Goal: Information Seeking & Learning: Learn about a topic

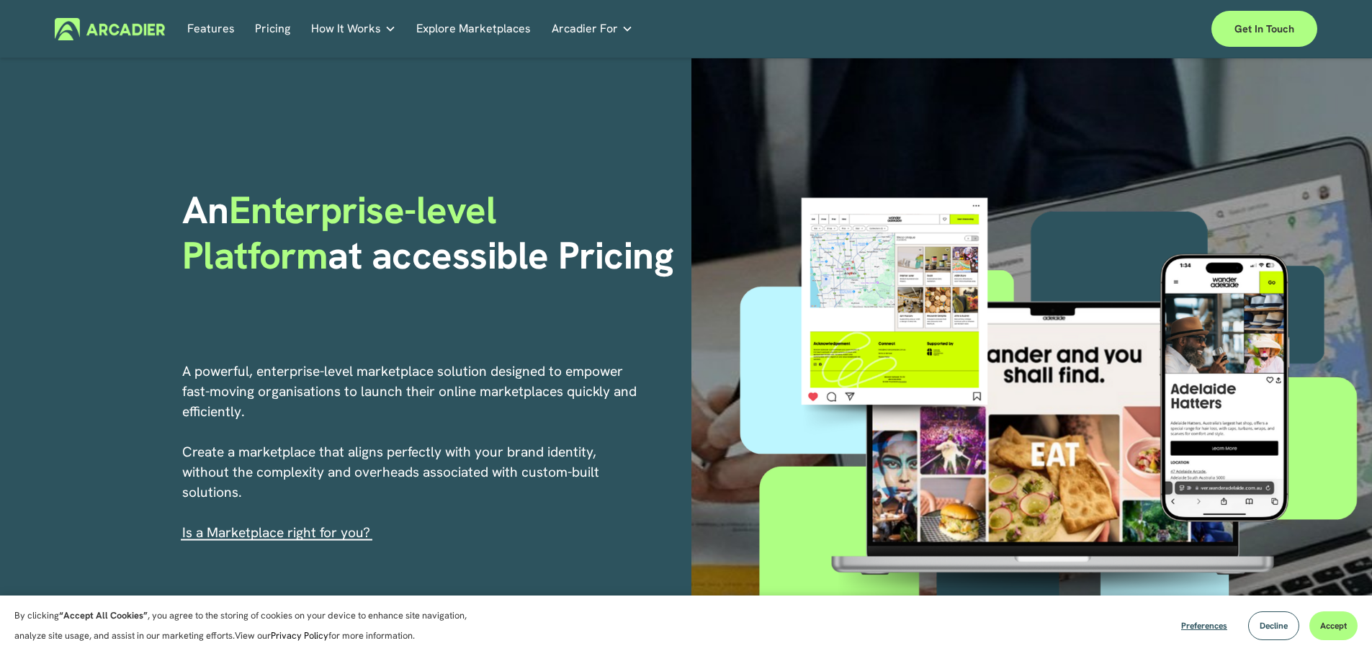
click at [506, 19] on link "Explore Marketplaces" at bounding box center [473, 29] width 114 height 22
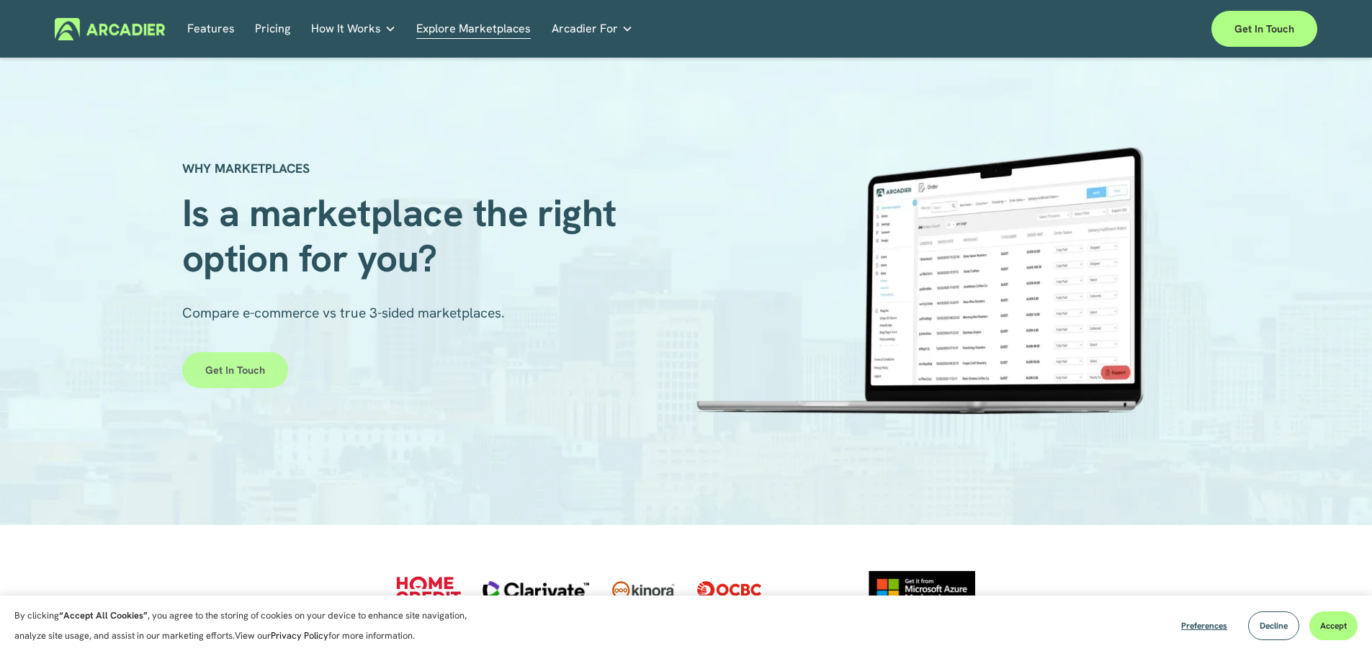
click at [268, 365] on link "Get in touch" at bounding box center [235, 370] width 106 height 36
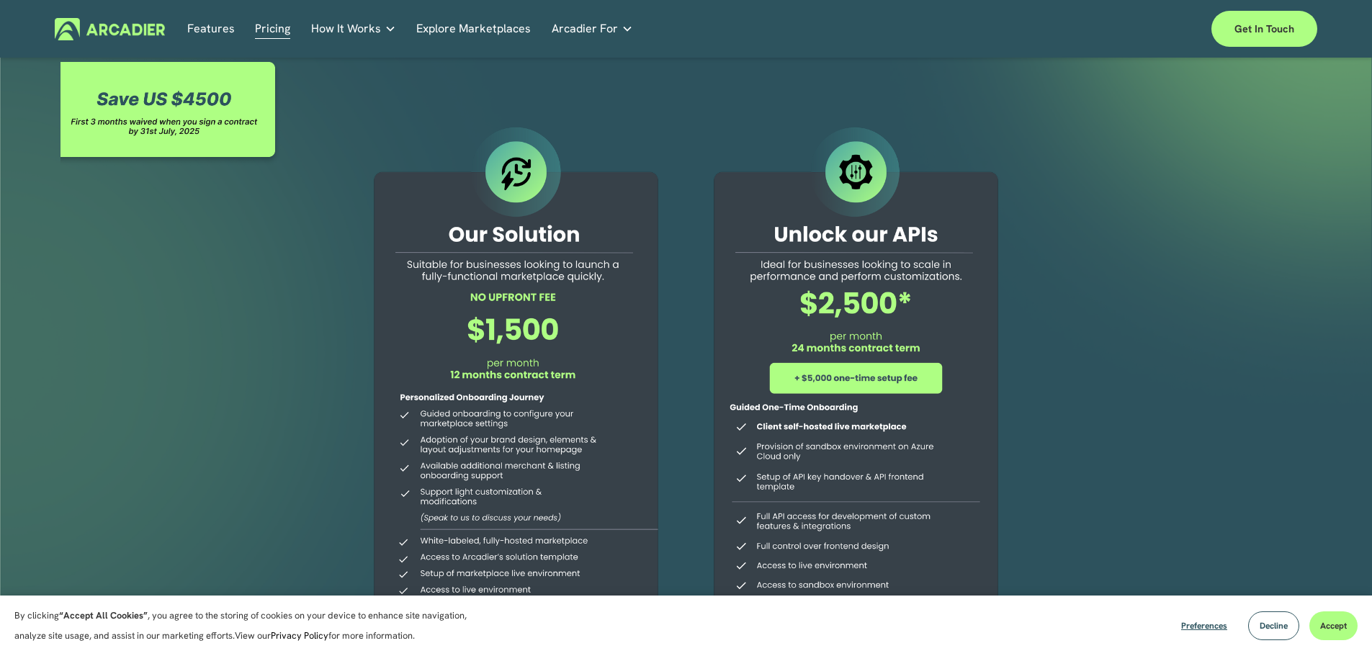
click at [824, 110] on div at bounding box center [686, 426] width 1372 height 737
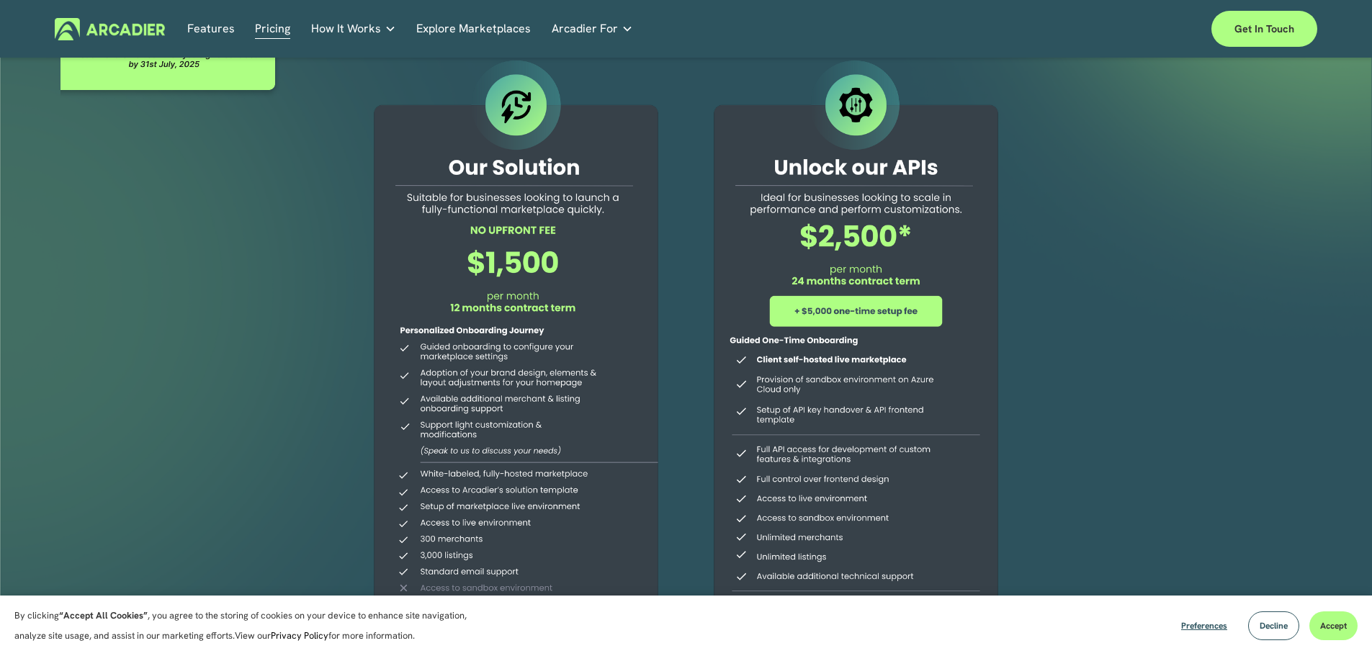
scroll to position [144, 0]
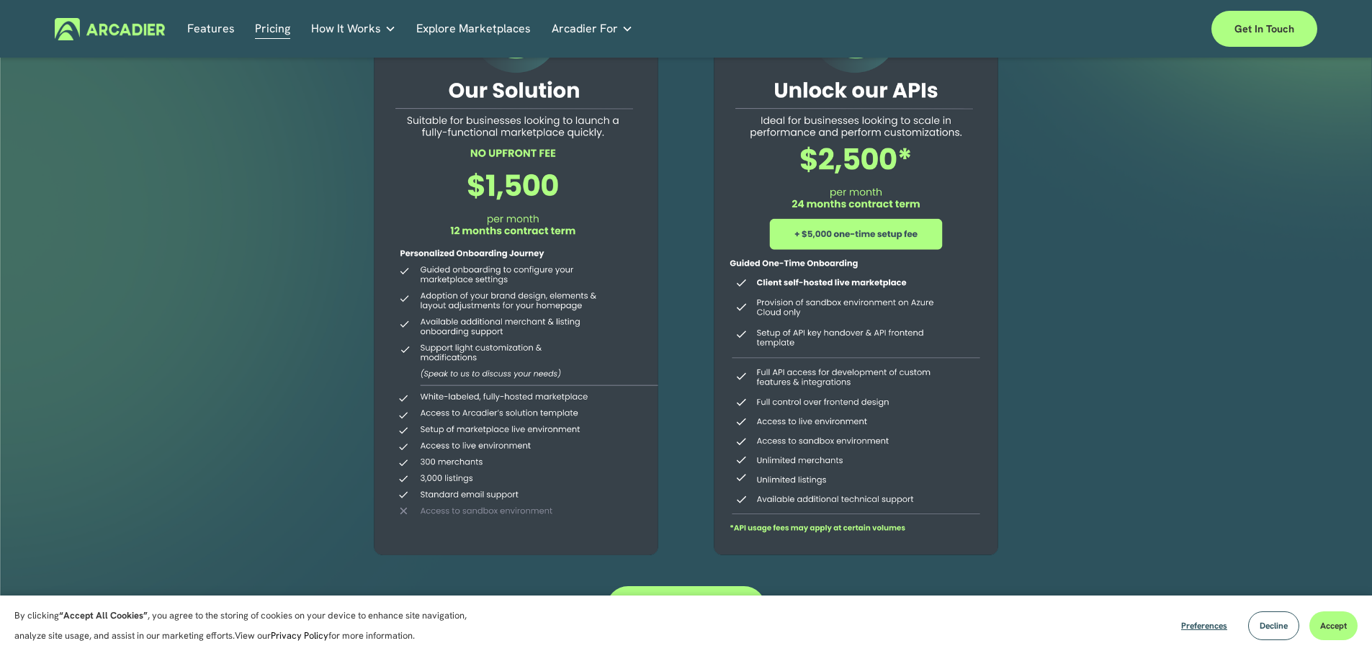
drag, startPoint x: 463, startPoint y: 415, endPoint x: 582, endPoint y: 410, distance: 119.7
click at [582, 410] on div at bounding box center [515, 271] width 329 height 585
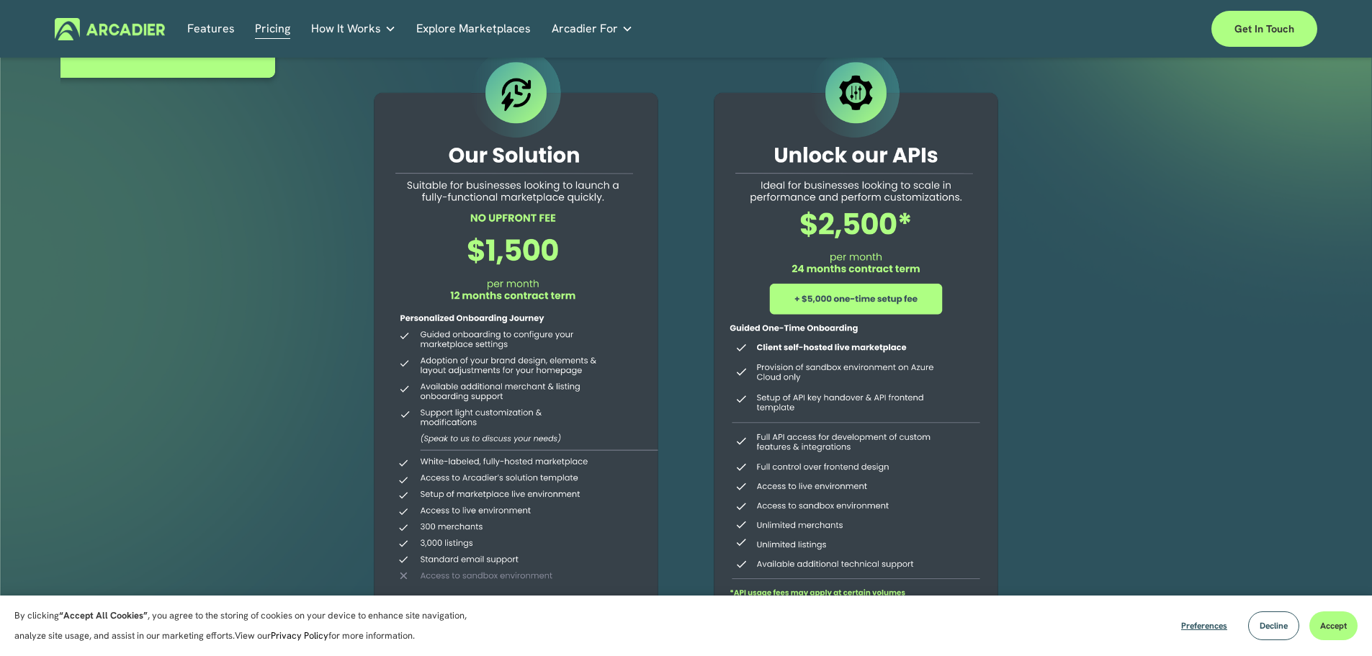
scroll to position [0, 0]
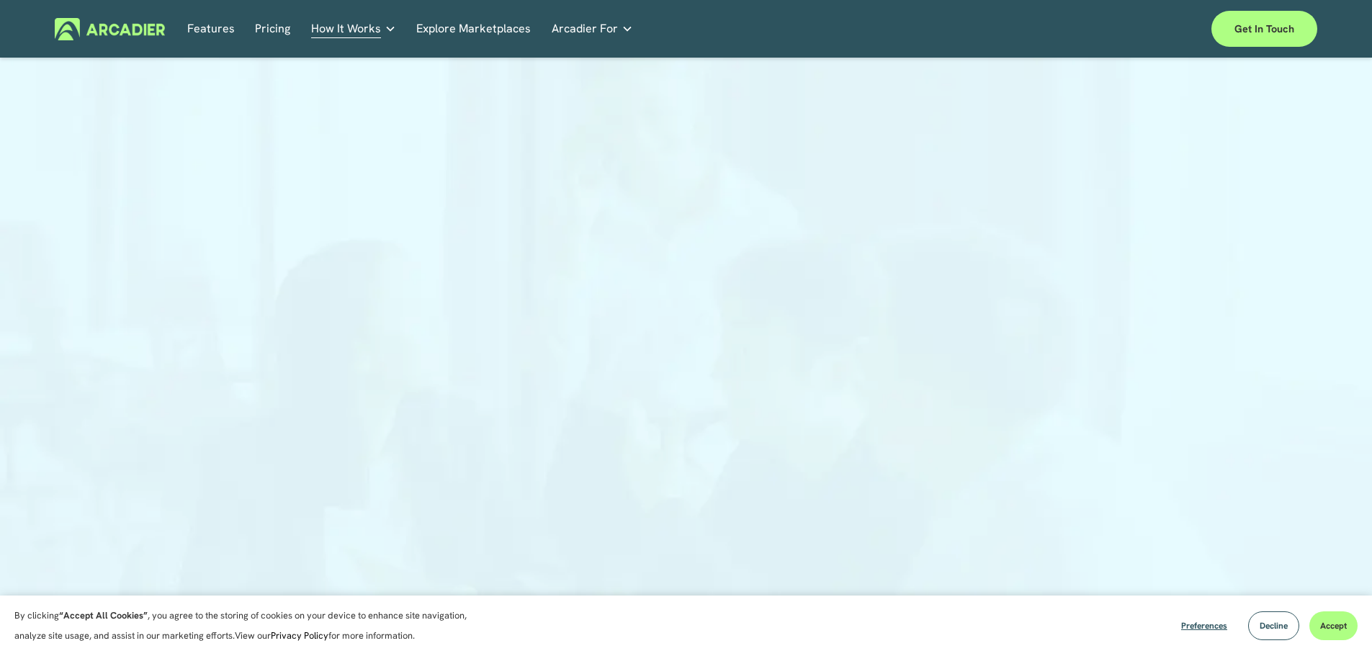
click at [441, 27] on link "Explore Marketplaces" at bounding box center [473, 29] width 114 height 22
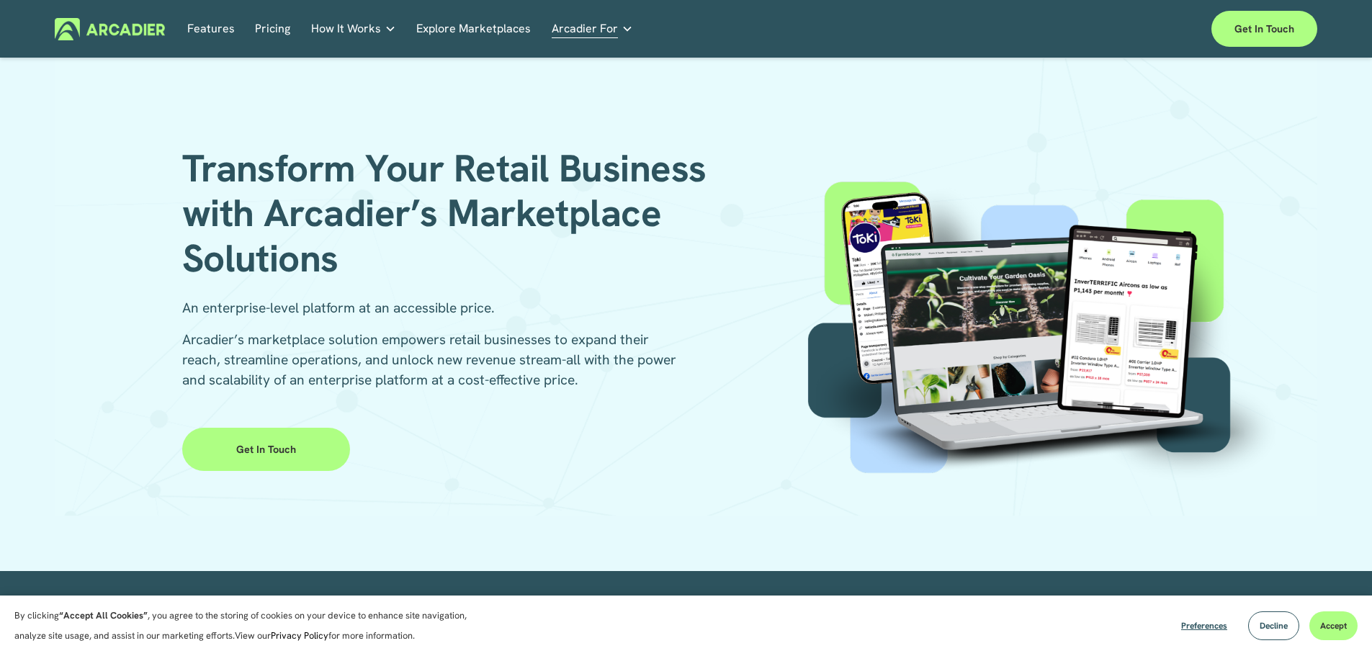
click at [526, 303] on p "An enterprise-level platform at an accessible price." at bounding box center [434, 308] width 504 height 20
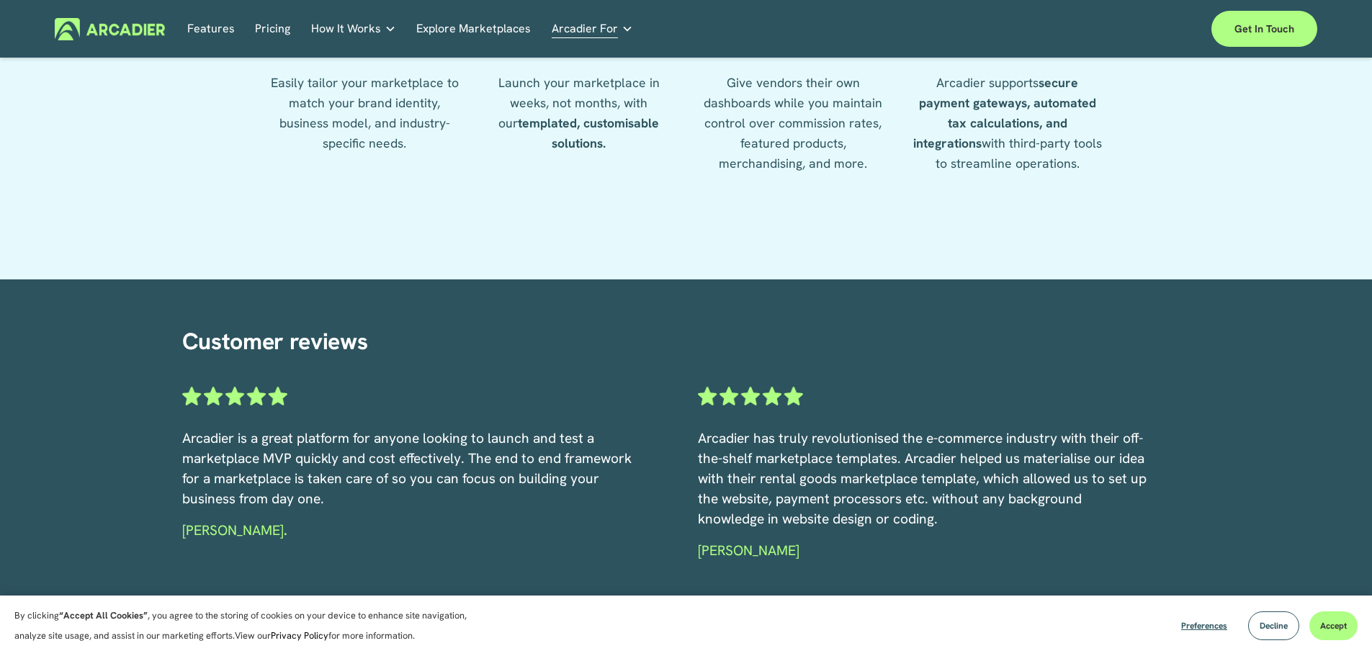
scroll to position [2232, 0]
